Goal: Find contact information: Find contact information

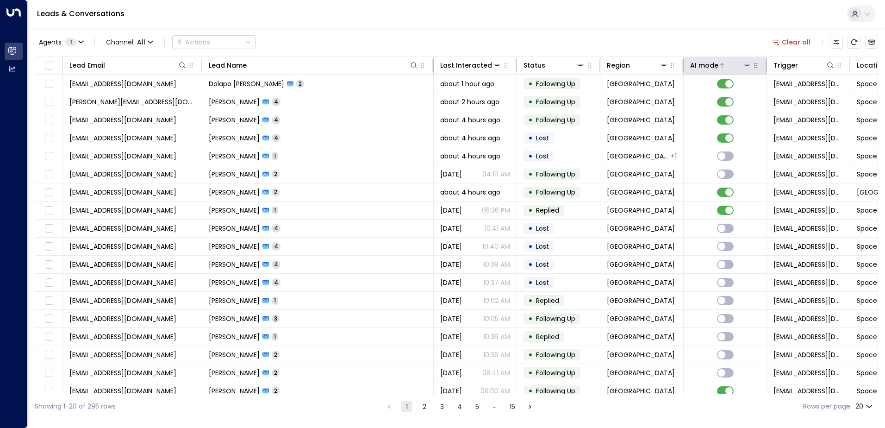
click at [720, 65] on icon at bounding box center [722, 65] width 4 height 4
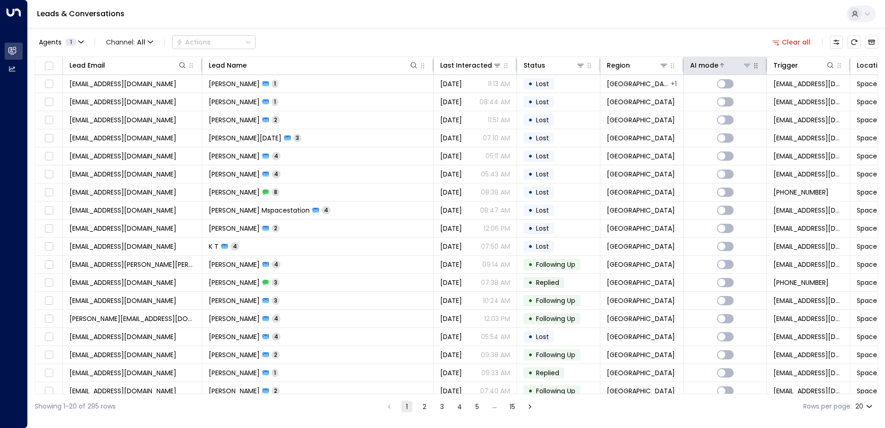
click at [720, 65] on icon at bounding box center [722, 65] width 4 height 4
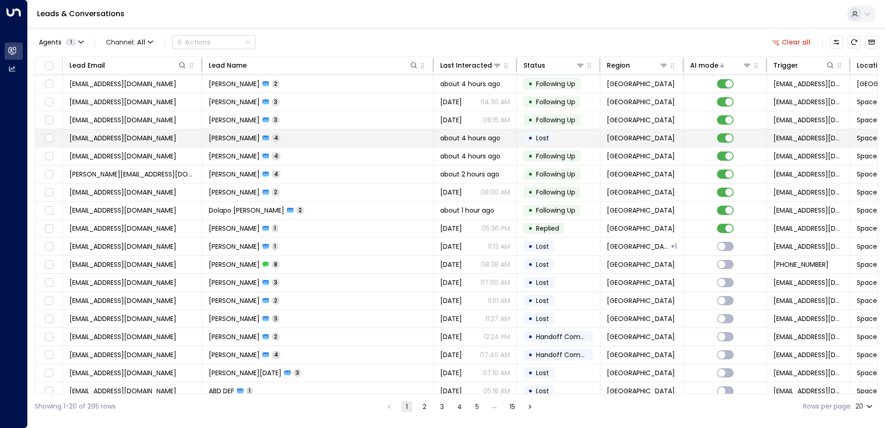
click at [342, 142] on td "[PERSON_NAME] 4" at bounding box center [317, 138] width 231 height 18
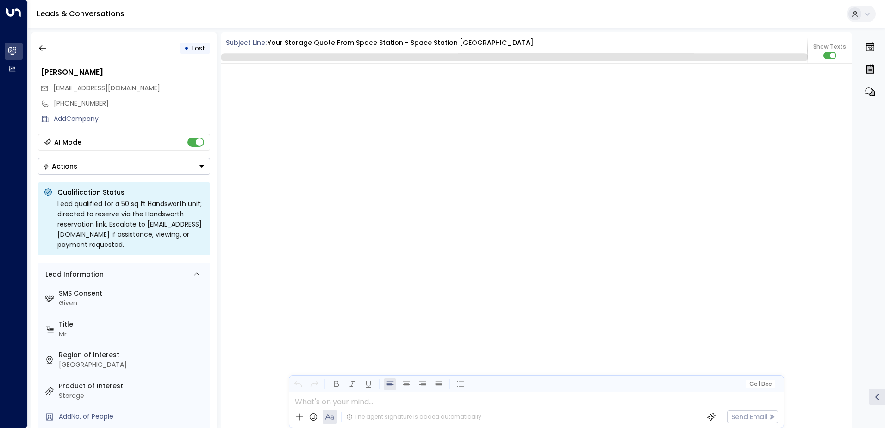
scroll to position [2383, 0]
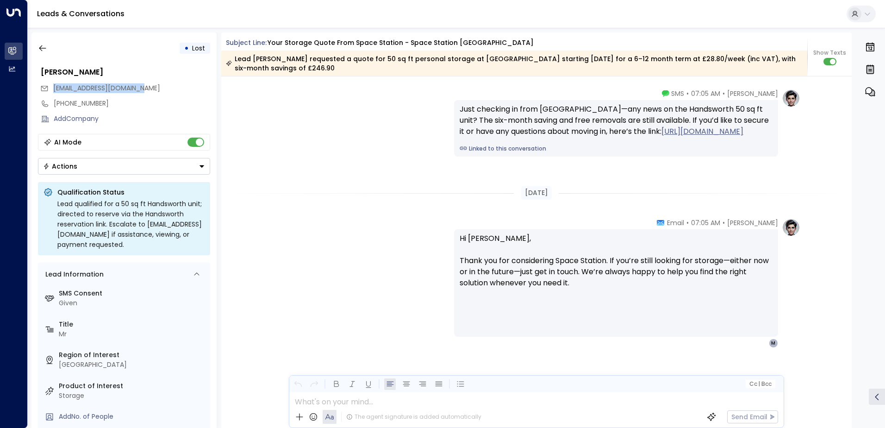
drag, startPoint x: 54, startPoint y: 89, endPoint x: 142, endPoint y: 92, distance: 87.5
click at [142, 92] on span "[EMAIL_ADDRESS][DOMAIN_NAME]" at bounding box center [106, 87] width 107 height 9
copy span "[EMAIL_ADDRESS][DOMAIN_NAME]"
